Goal: Register for event/course

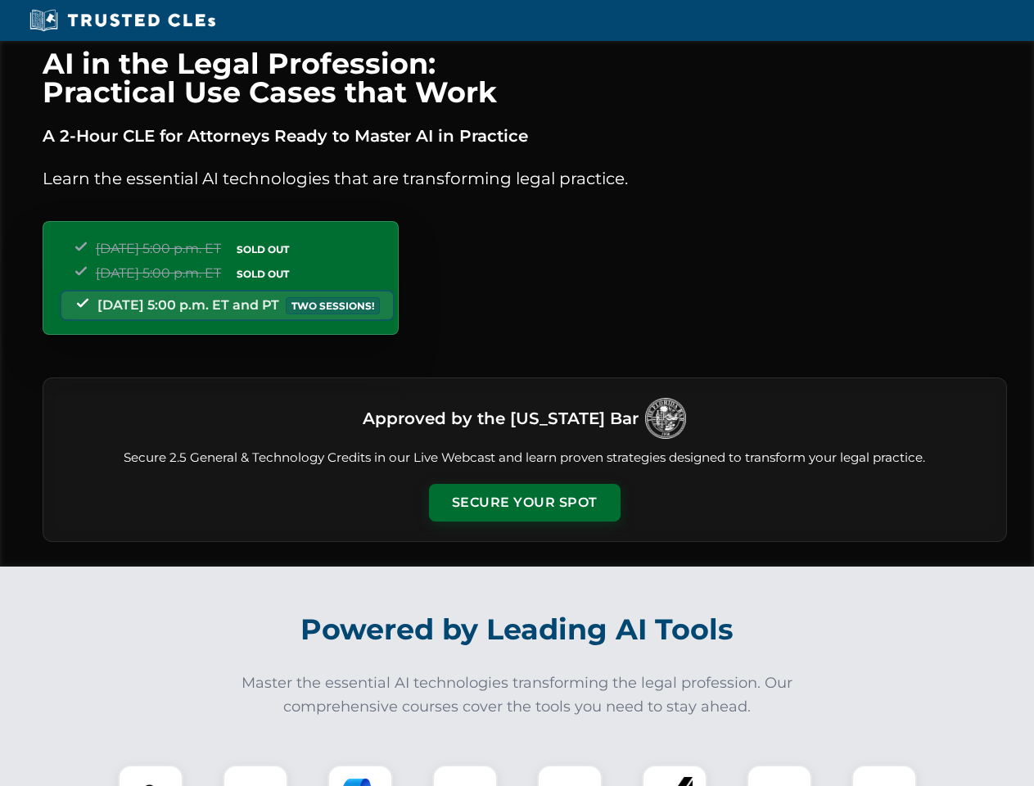
click at [524, 503] on button "Secure Your Spot" at bounding box center [525, 503] width 192 height 38
click at [151, 775] on img at bounding box center [150, 797] width 47 height 47
